Goal: Complete application form

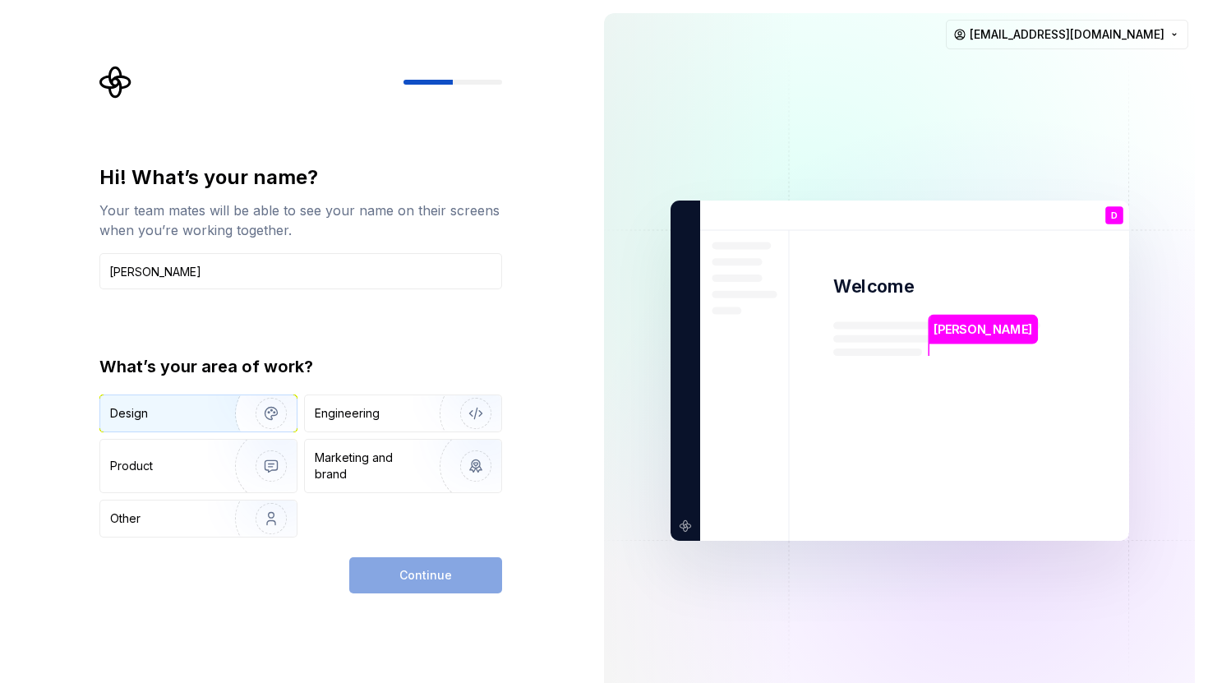
type input "Daniela Ramos"
click at [279, 424] on img "button" at bounding box center [260, 413] width 105 height 110
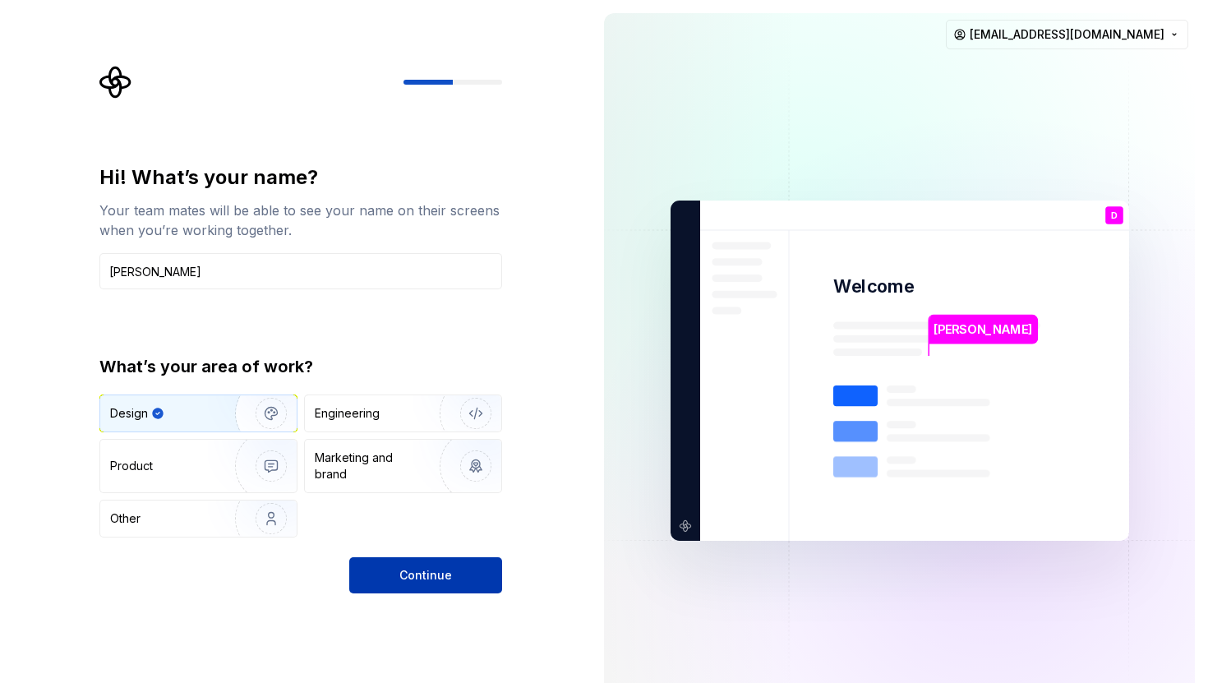
click at [443, 570] on span "Continue" at bounding box center [426, 575] width 53 height 16
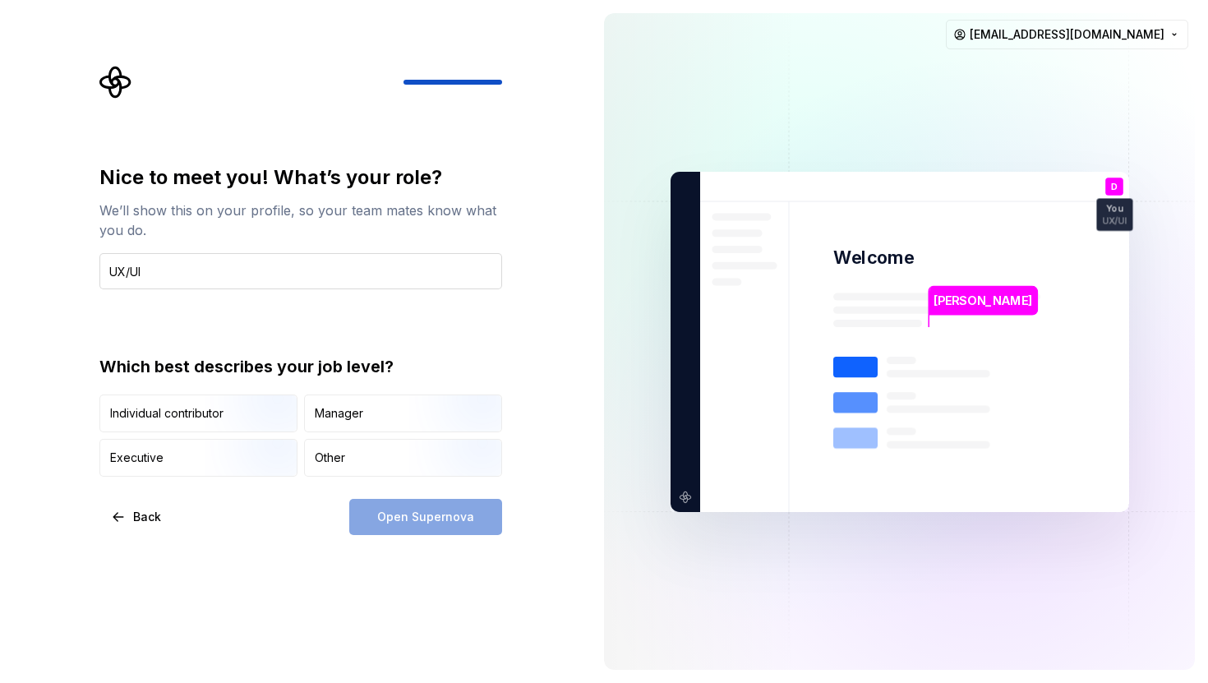
click at [168, 280] on input "UX/UI" at bounding box center [300, 271] width 403 height 36
type input "UX/UI"
click at [250, 416] on img "button" at bounding box center [257, 434] width 105 height 110
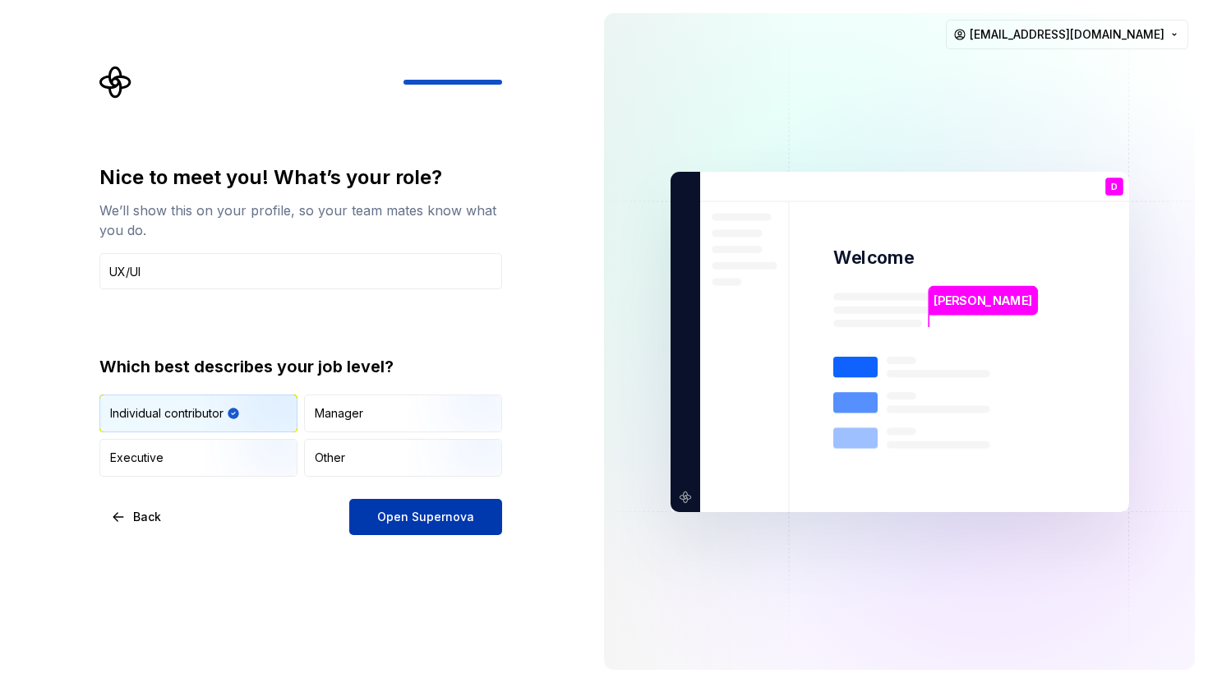
click at [392, 512] on span "Open Supernova" at bounding box center [425, 517] width 97 height 16
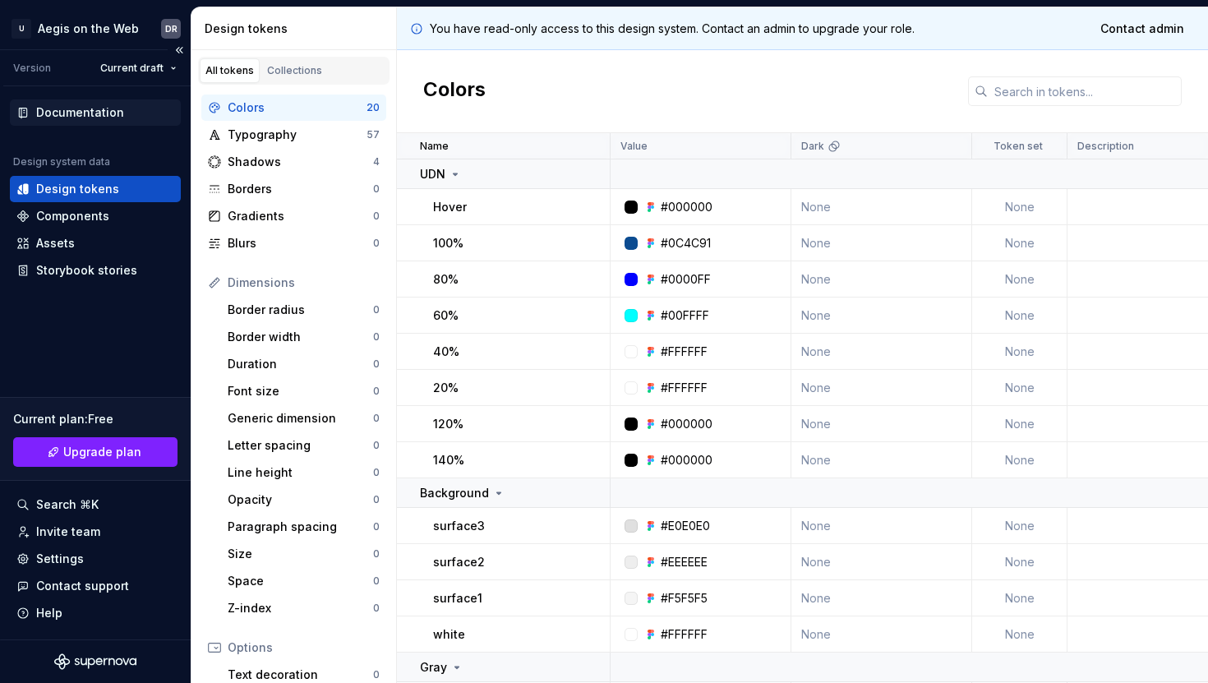
click at [123, 116] on div "Documentation" at bounding box center [95, 112] width 158 height 16
